Goal: Information Seeking & Learning: Check status

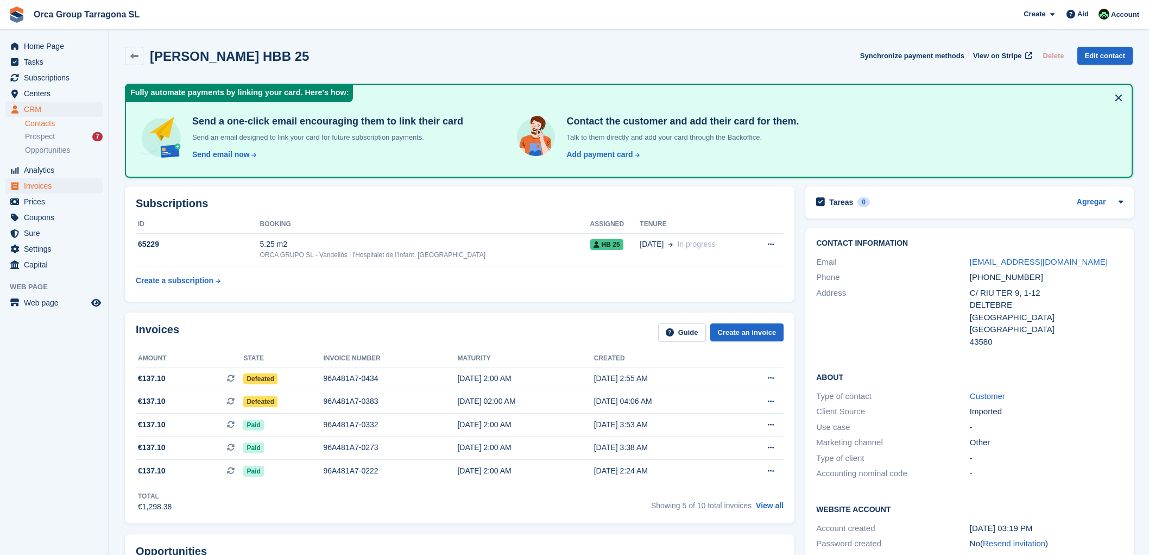
scroll to position [301, 0]
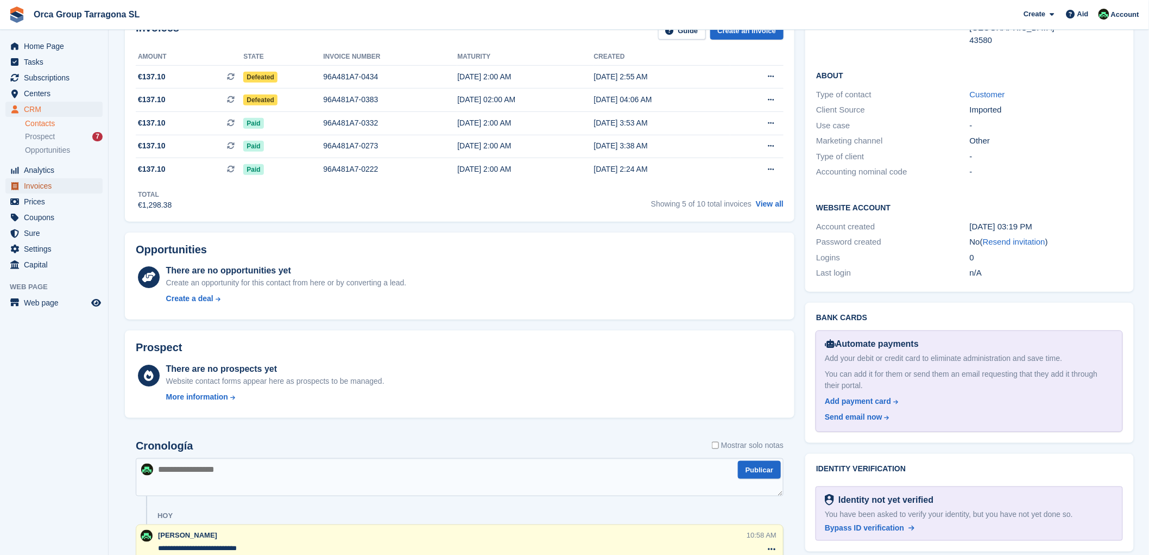
click at [48, 187] on font "Invoices" at bounding box center [38, 185] width 28 height 9
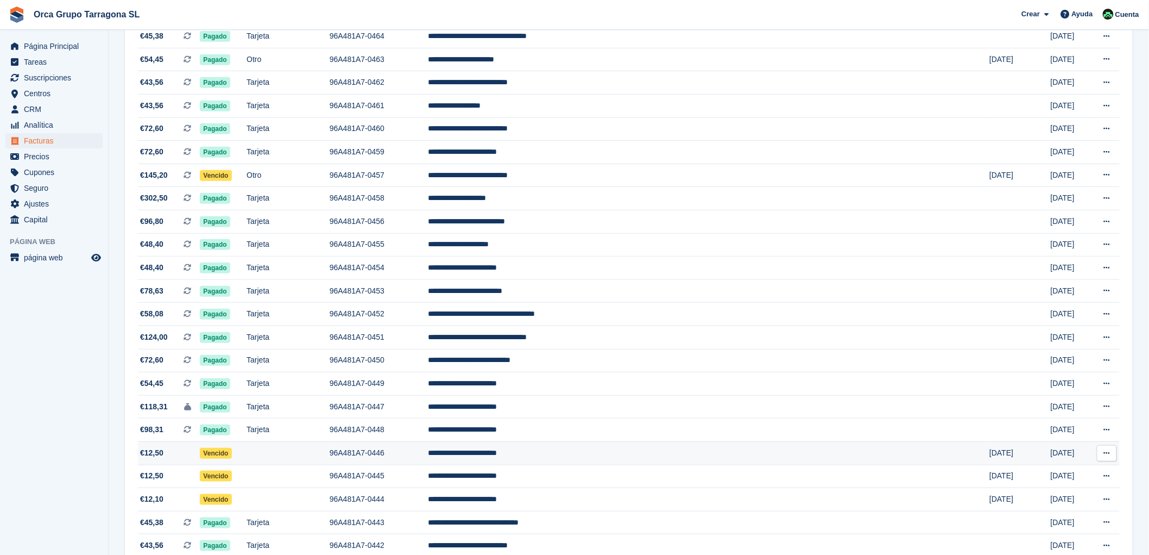
scroll to position [181, 0]
click at [578, 454] on td "**********" at bounding box center [709, 452] width 562 height 23
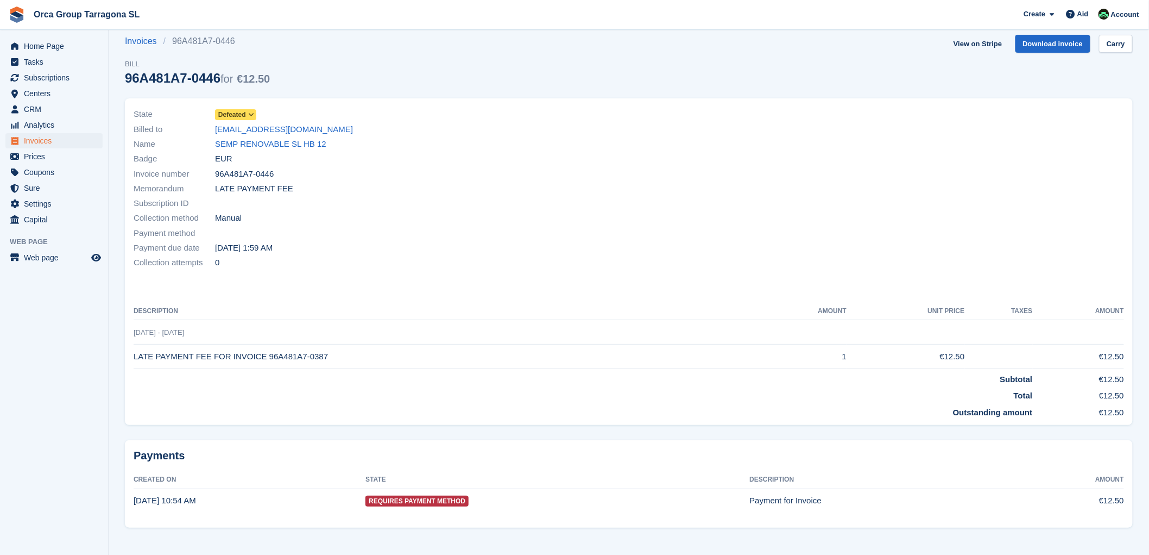
scroll to position [22, 0]
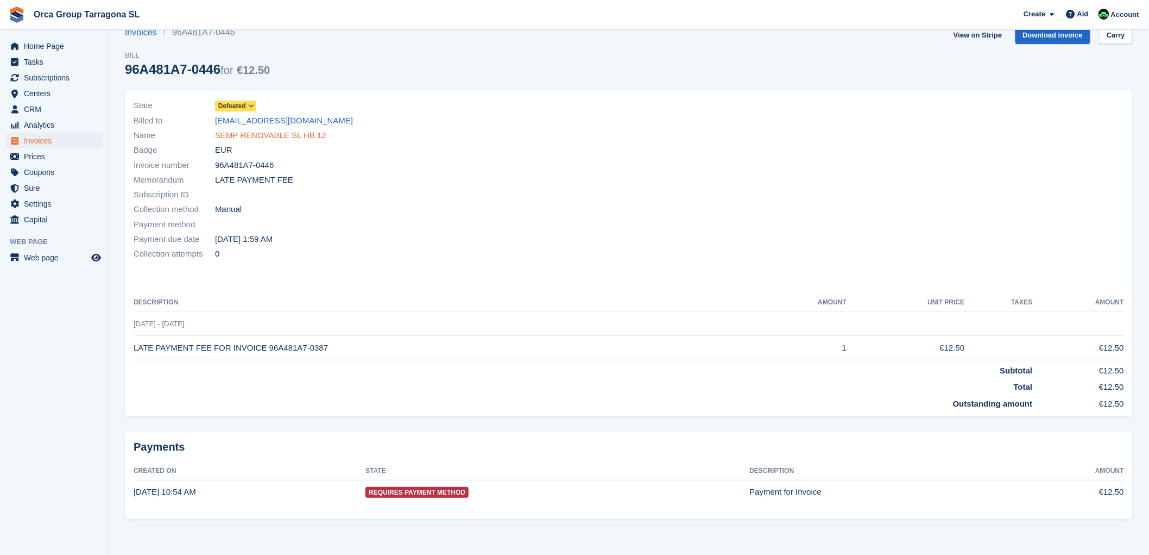
click at [271, 133] on font "SEMP RENOVABLE SL HB 12" at bounding box center [270, 134] width 111 height 9
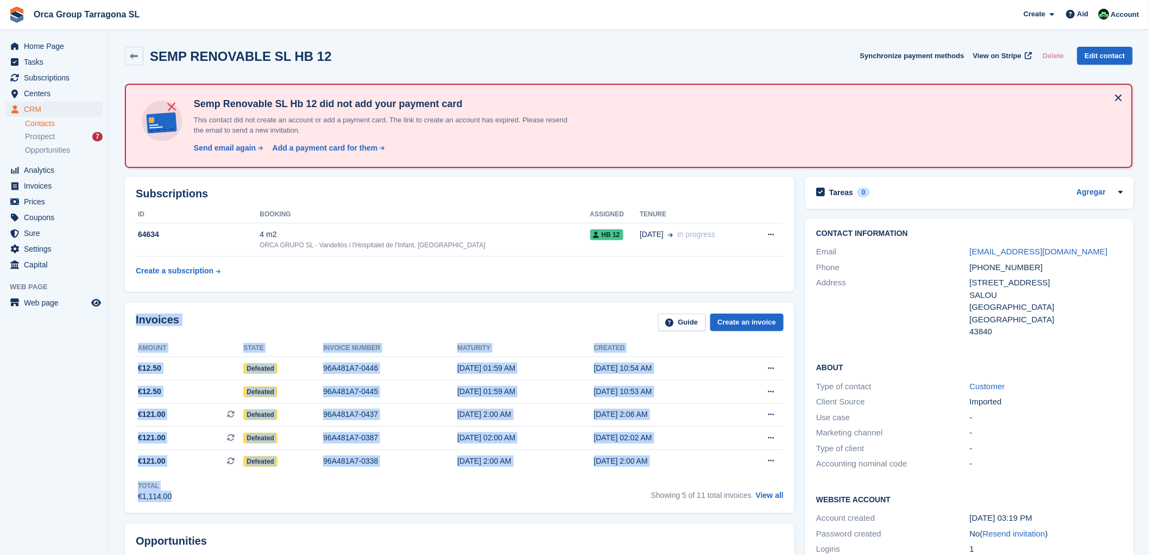
drag, startPoint x: 133, startPoint y: 316, endPoint x: 257, endPoint y: 502, distance: 223.7
click at [257, 502] on div "Invoices Guide Create an invoice Amount State Invoice number Maturity Created €…" at bounding box center [460, 408] width 670 height 211
click at [248, 490] on div "Total €1,114.00 Showing 5 of 11 total invoices View all" at bounding box center [460, 487] width 648 height 30
click at [184, 464] on span "€121.00 This is a recurring subscription invoice." at bounding box center [190, 460] width 108 height 11
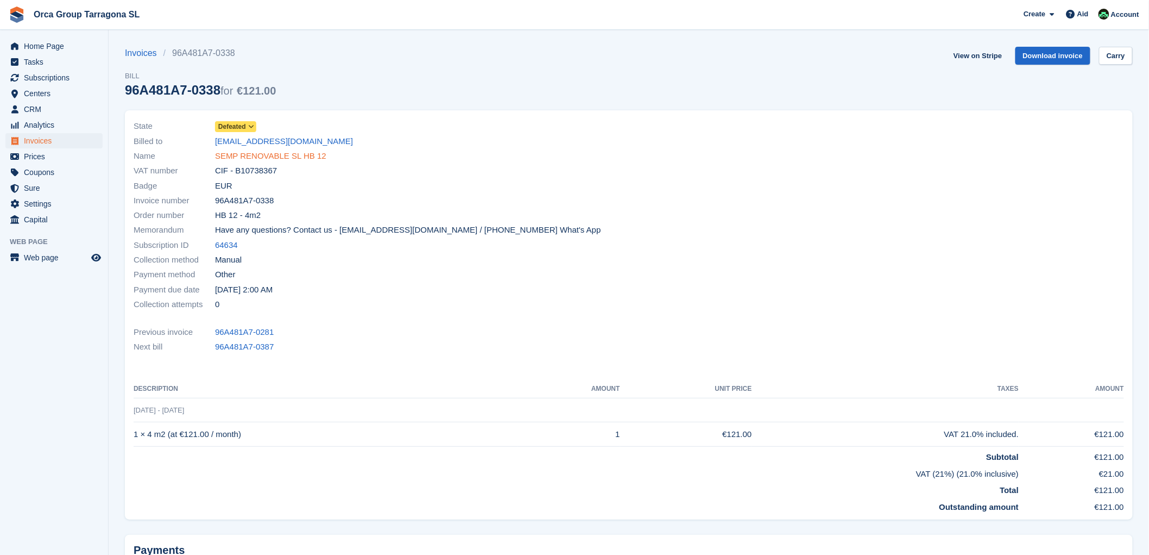
click at [263, 158] on font "SEMP RENOVABLE SL HB 12" at bounding box center [270, 155] width 111 height 9
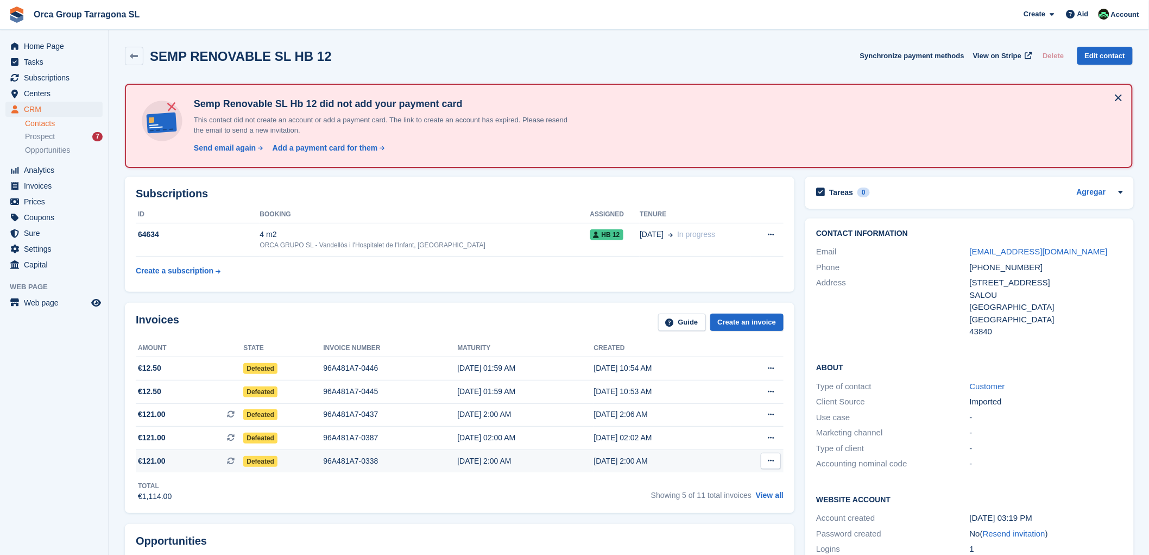
drag, startPoint x: 520, startPoint y: 442, endPoint x: 600, endPoint y: 466, distance: 82.7
click at [593, 468] on tbody "€12.50 Defeated 96A481A7-0446 Sep 10, 01:59 AM Sep 9, 10:54 AM Descargar PDF Ve…" at bounding box center [460, 414] width 648 height 115
drag, startPoint x: 566, startPoint y: 464, endPoint x: 129, endPoint y: 397, distance: 442.4
click at [129, 397] on div "Invoices Guide Create an invoice Amount State Invoice number Maturity Created €…" at bounding box center [460, 408] width 670 height 211
copy div "Amount State Invoice number Maturity Created €12.50 Defeated 96A481A7-0446 Sep …"
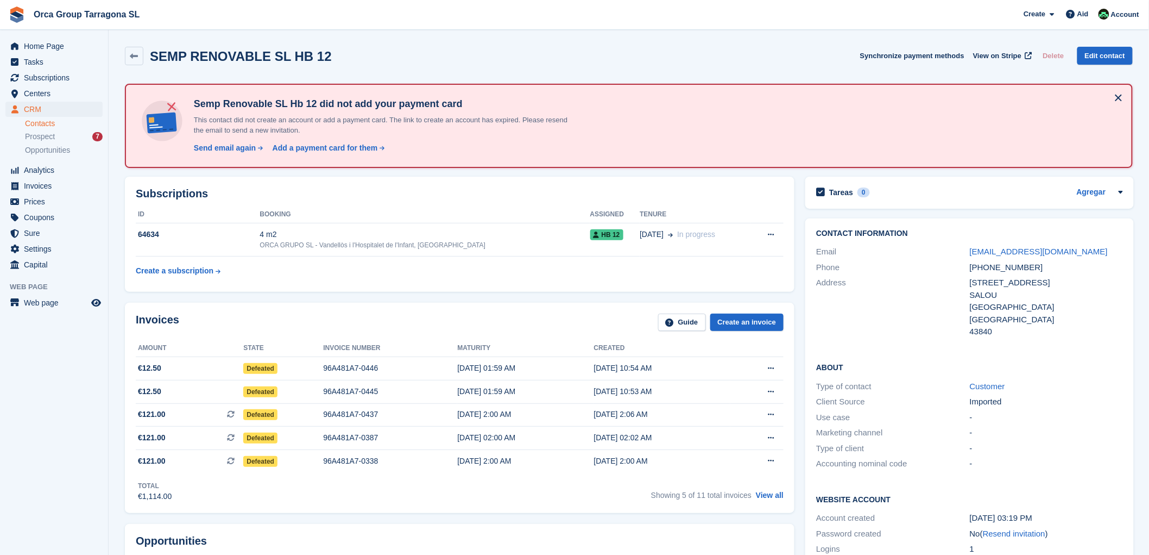
click at [830, 147] on div "Semp Renovable SL Hb 12 did not add your payment card This contact did not crea…" at bounding box center [629, 125] width 989 height 65
click at [61, 139] on div "Prospect 7" at bounding box center [64, 136] width 78 height 10
